Goal: Transaction & Acquisition: Purchase product/service

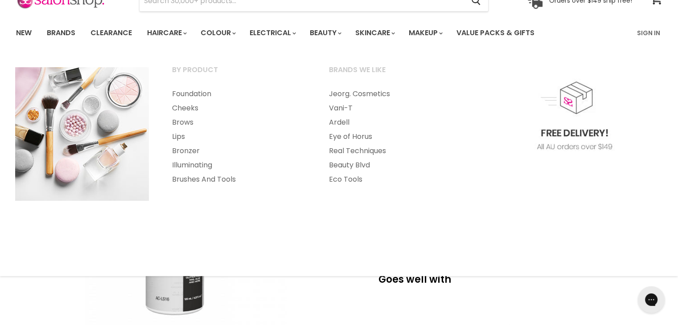
scroll to position [49, 0]
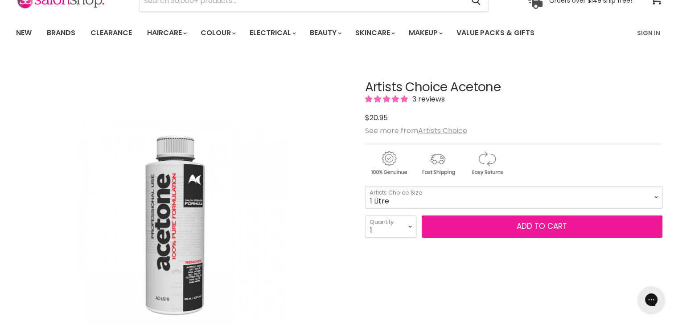
click at [490, 225] on button "Add to cart" at bounding box center [542, 227] width 241 height 22
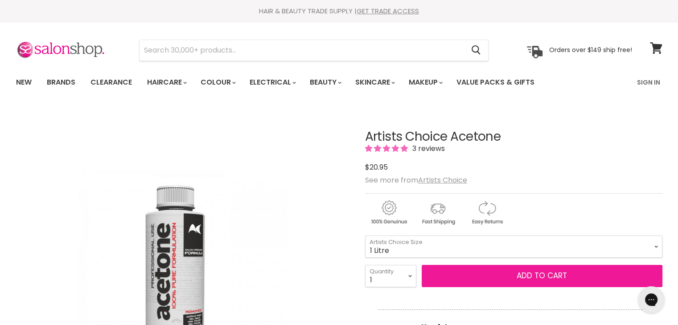
click at [549, 279] on span "Add to cart" at bounding box center [542, 276] width 50 height 11
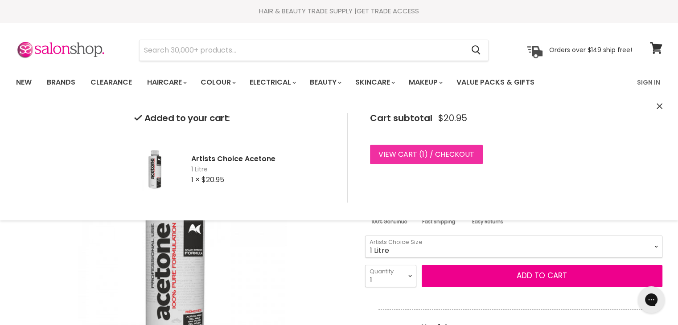
click at [419, 155] on link "View cart ( 1 ) / Checkout" at bounding box center [426, 155] width 113 height 20
